Goal: Transaction & Acquisition: Purchase product/service

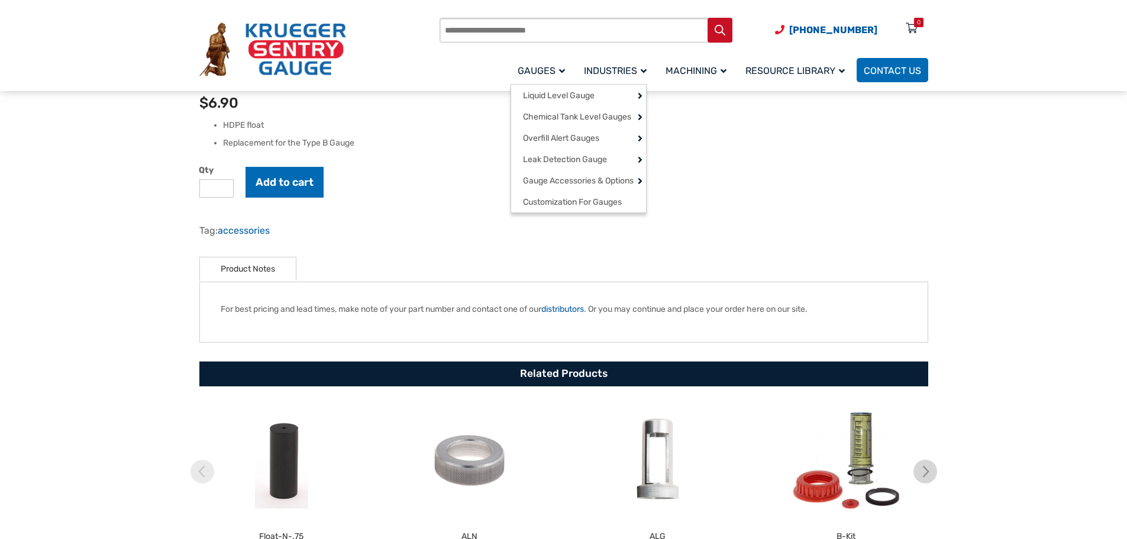
scroll to position [377, 0]
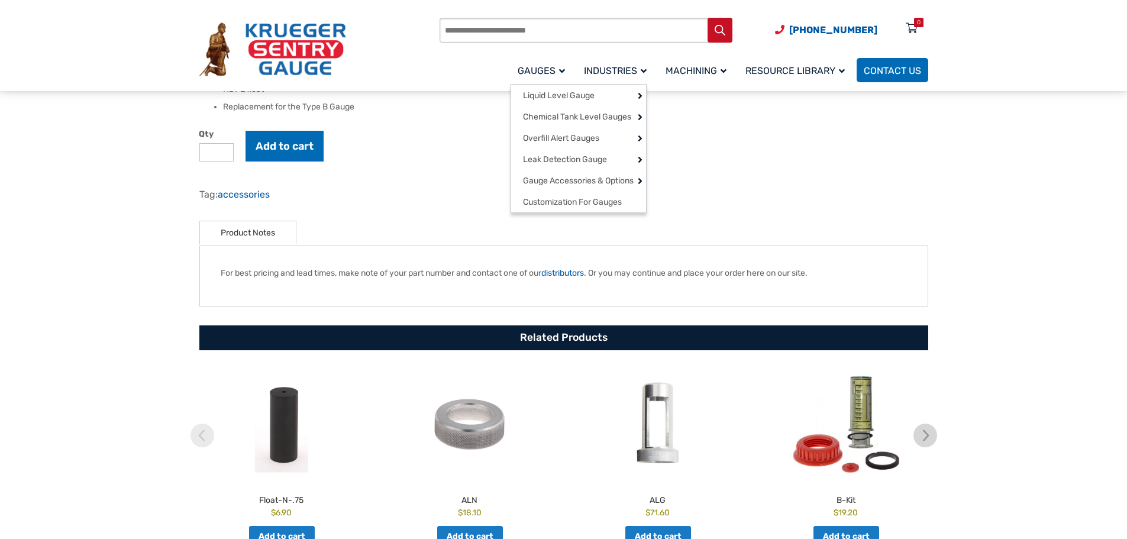
click at [549, 67] on span "Gauges" at bounding box center [541, 70] width 47 height 11
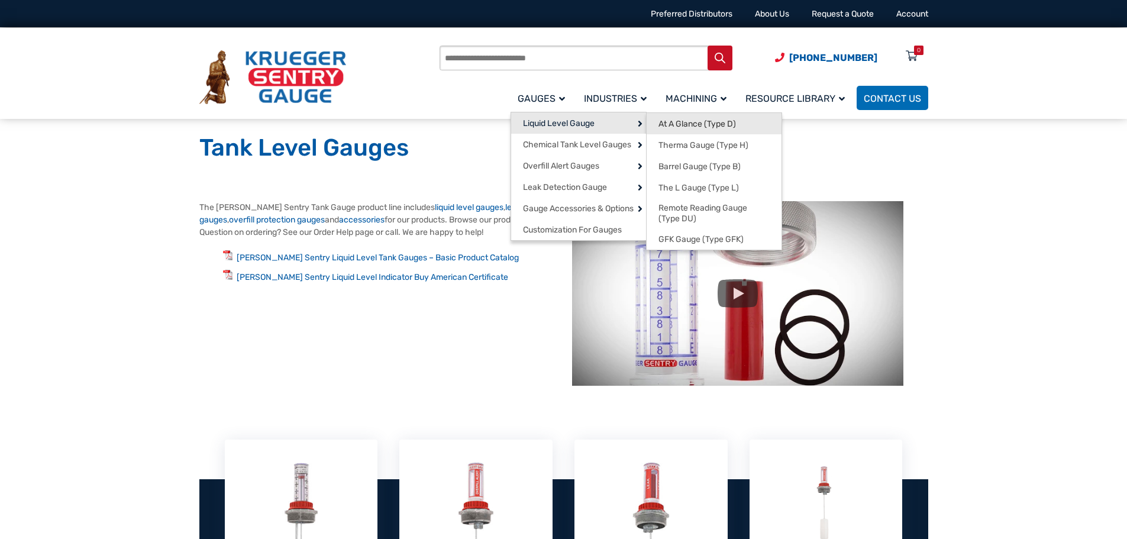
click at [678, 126] on span "At A Glance (Type D)" at bounding box center [696, 124] width 77 height 11
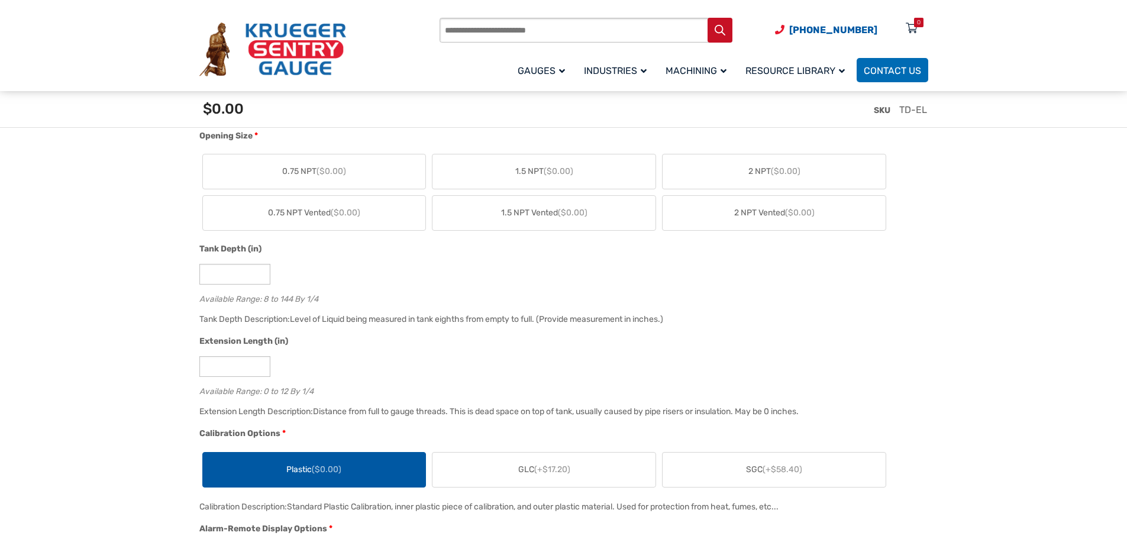
scroll to position [651, 0]
click at [841, 31] on span "[PHONE_NUMBER]" at bounding box center [833, 29] width 88 height 11
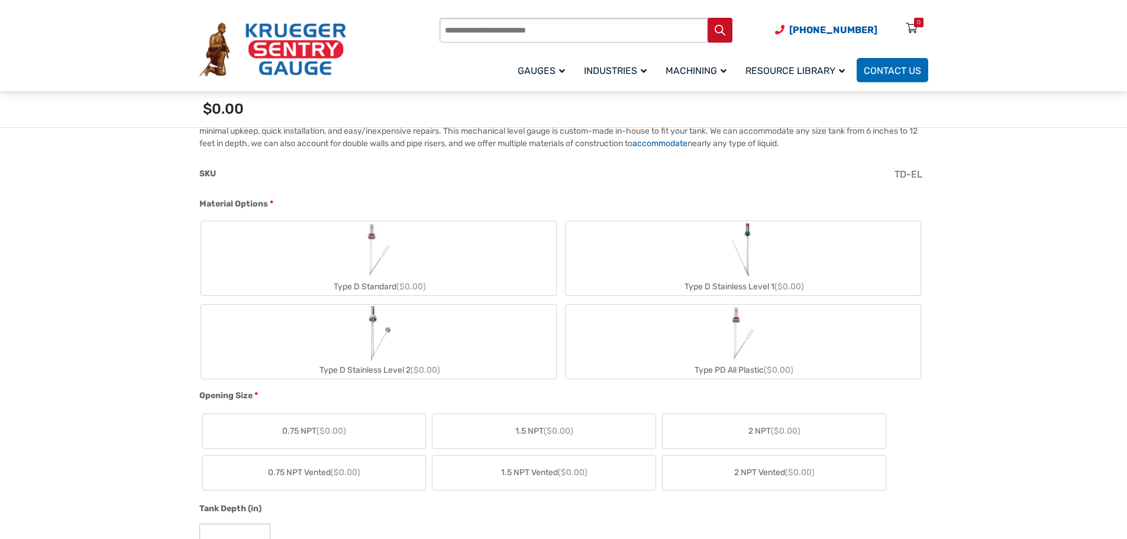
scroll to position [355, 0]
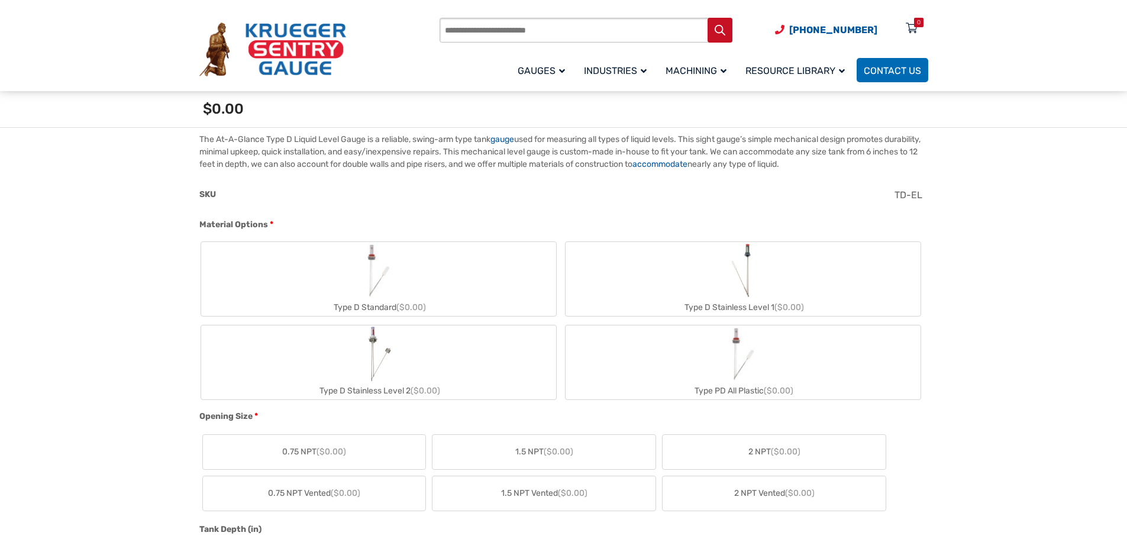
click at [518, 455] on span "1.5 NPT ($0.00)" at bounding box center [544, 451] width 58 height 12
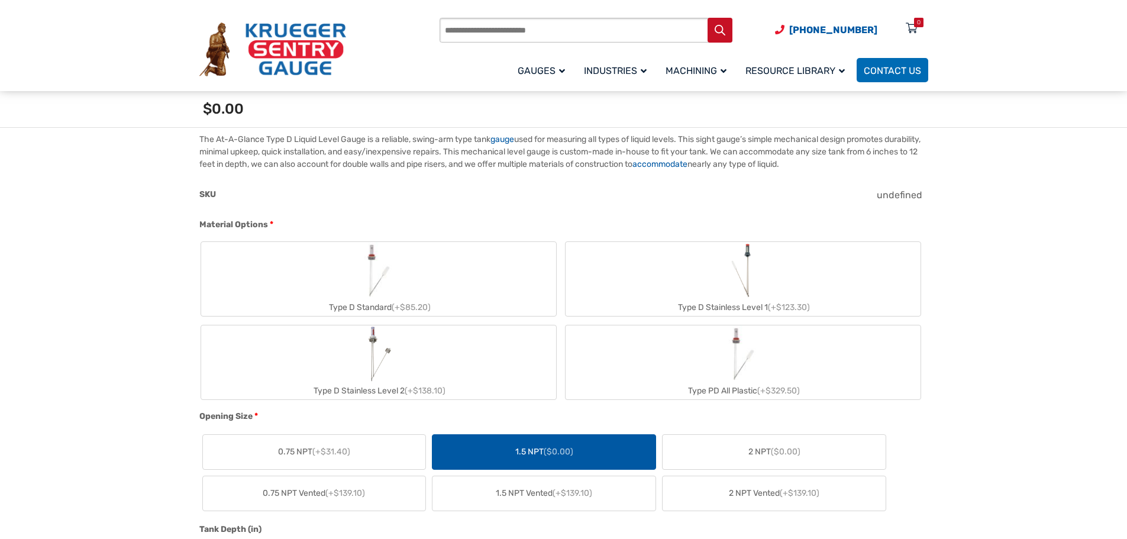
click at [732, 306] on div "Type D Stainless Level 1 (+$123.30)" at bounding box center [743, 307] width 355 height 17
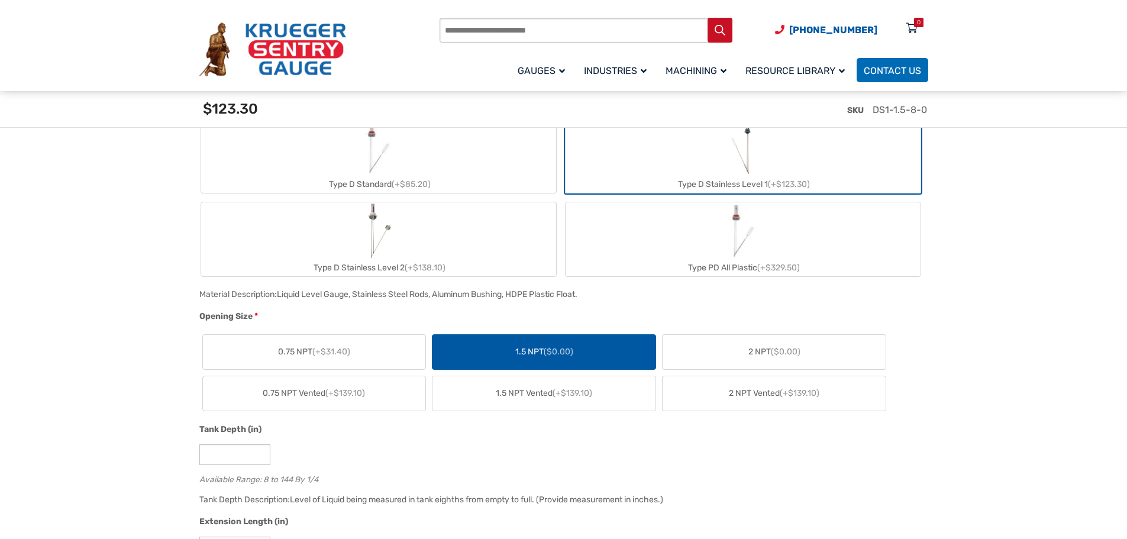
scroll to position [473, 0]
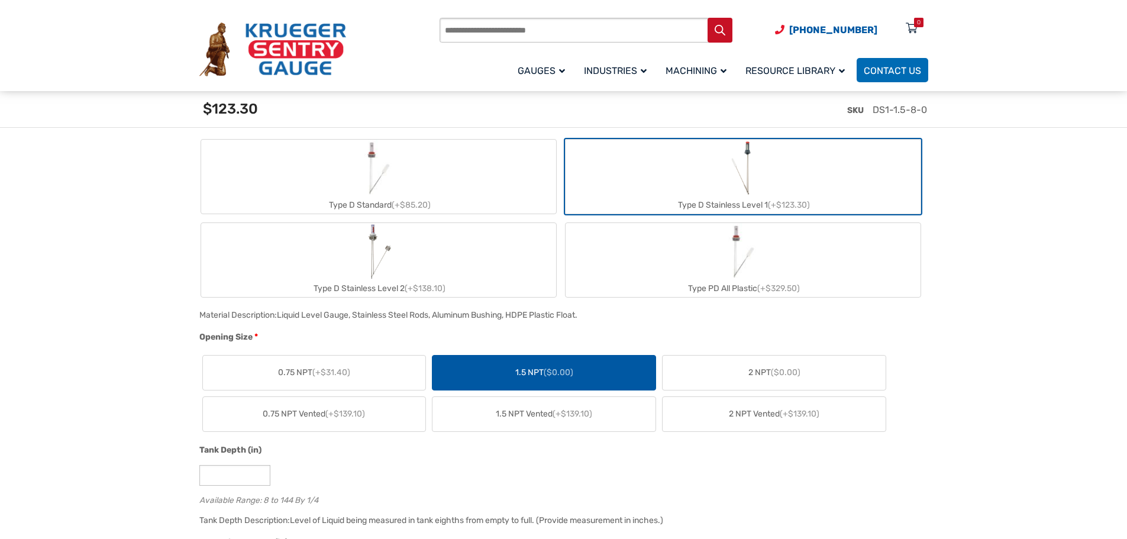
click at [768, 377] on span "2 NPT ($0.00)" at bounding box center [774, 372] width 52 height 12
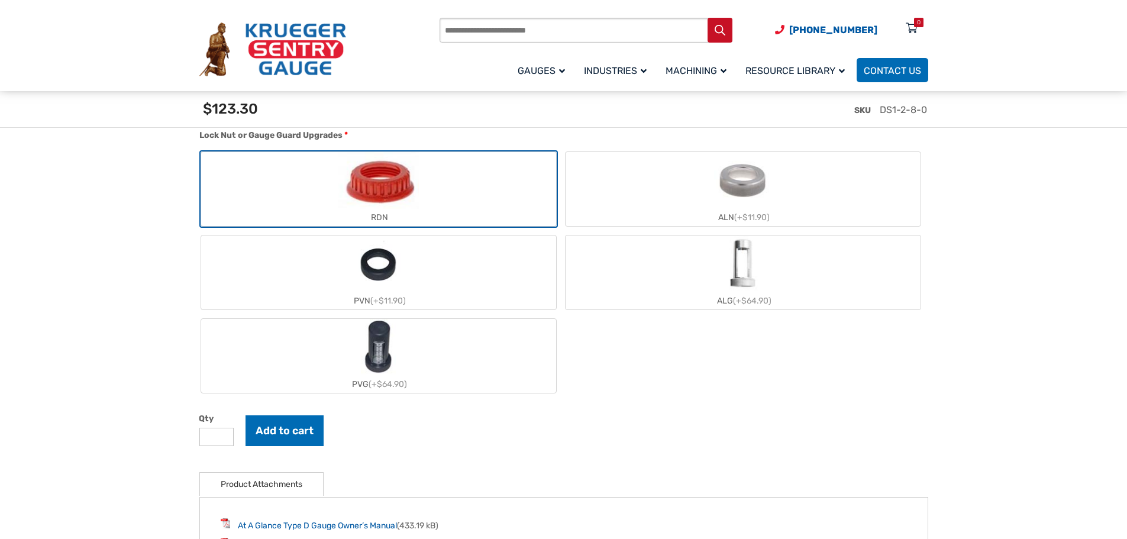
scroll to position [1242, 0]
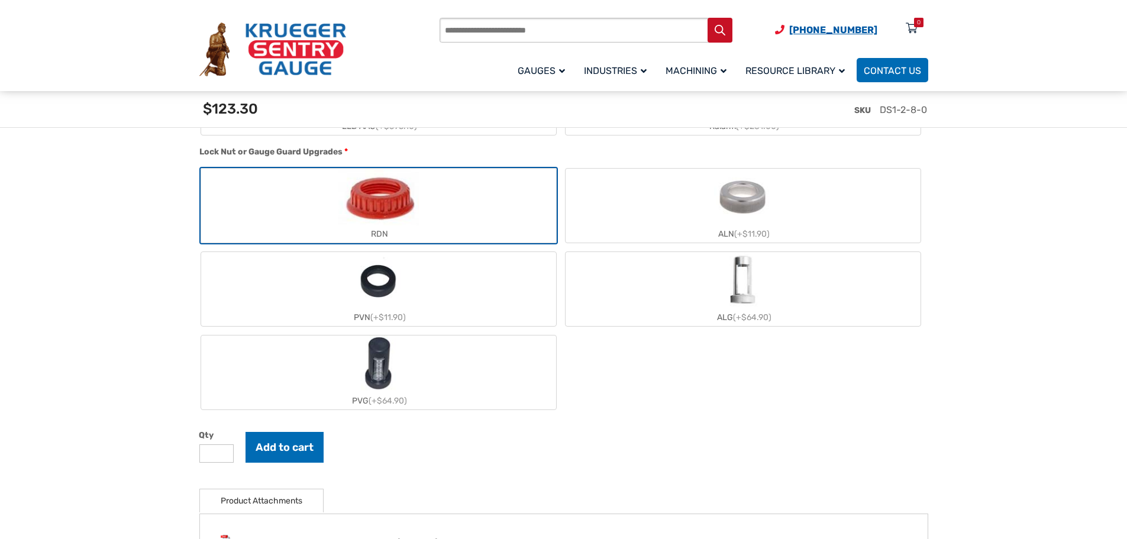
click at [834, 28] on span "[PHONE_NUMBER]" at bounding box center [833, 29] width 88 height 11
